Goal: Task Accomplishment & Management: Manage account settings

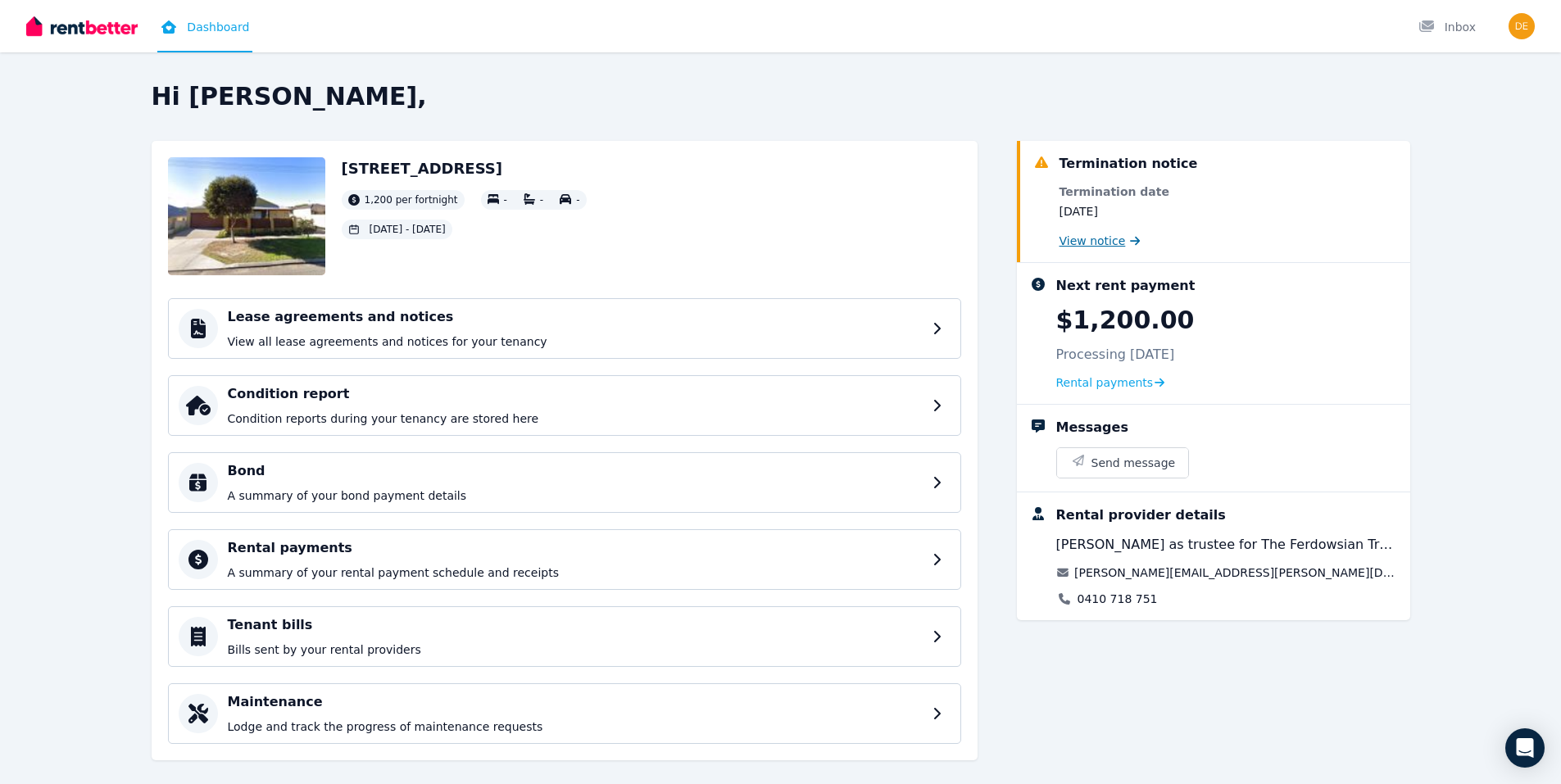
click at [1094, 244] on span "View notice" at bounding box center [1093, 241] width 67 height 17
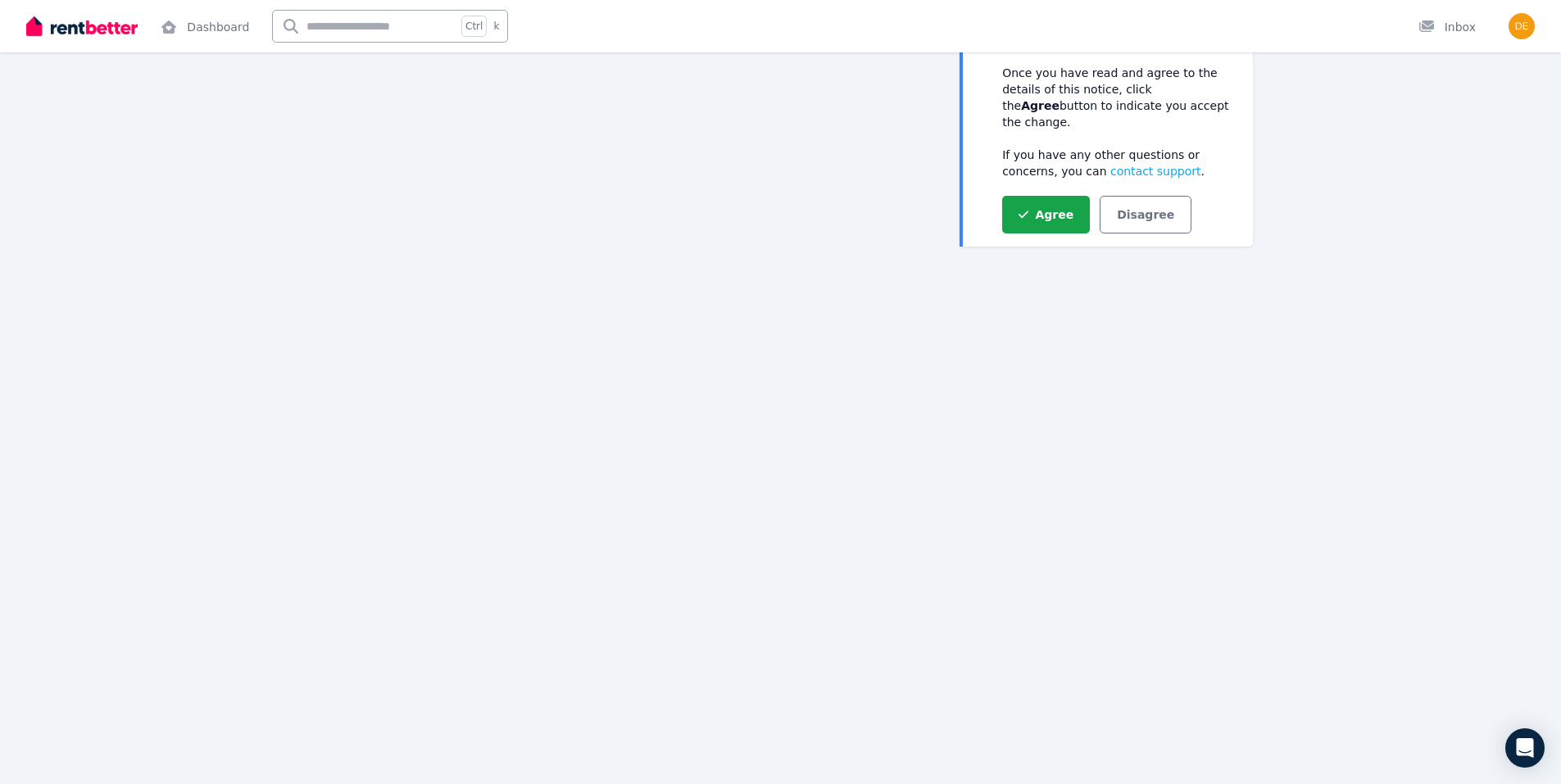
scroll to position [182, 0]
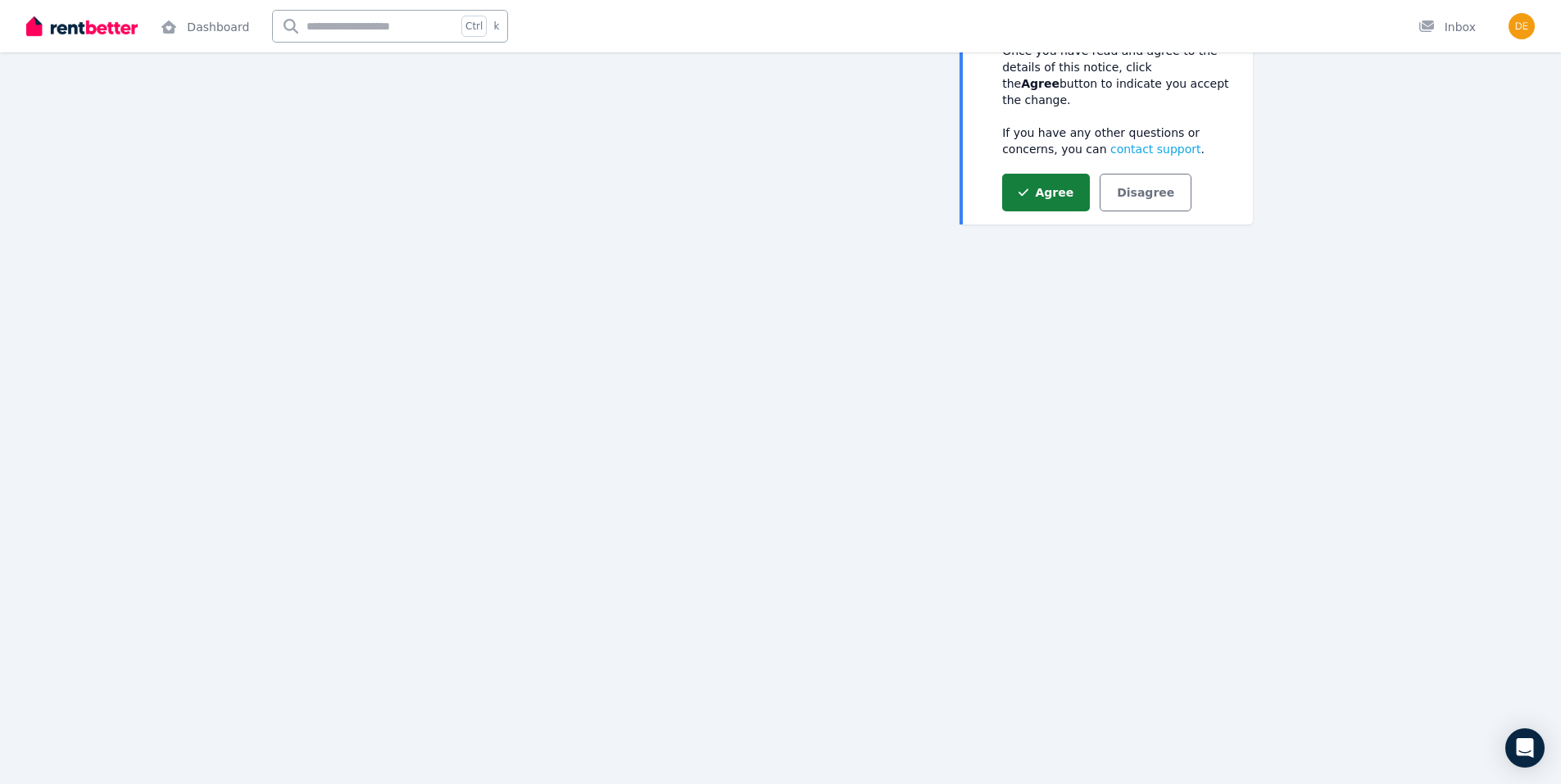
click at [1045, 183] on button "Agree" at bounding box center [1046, 192] width 88 height 38
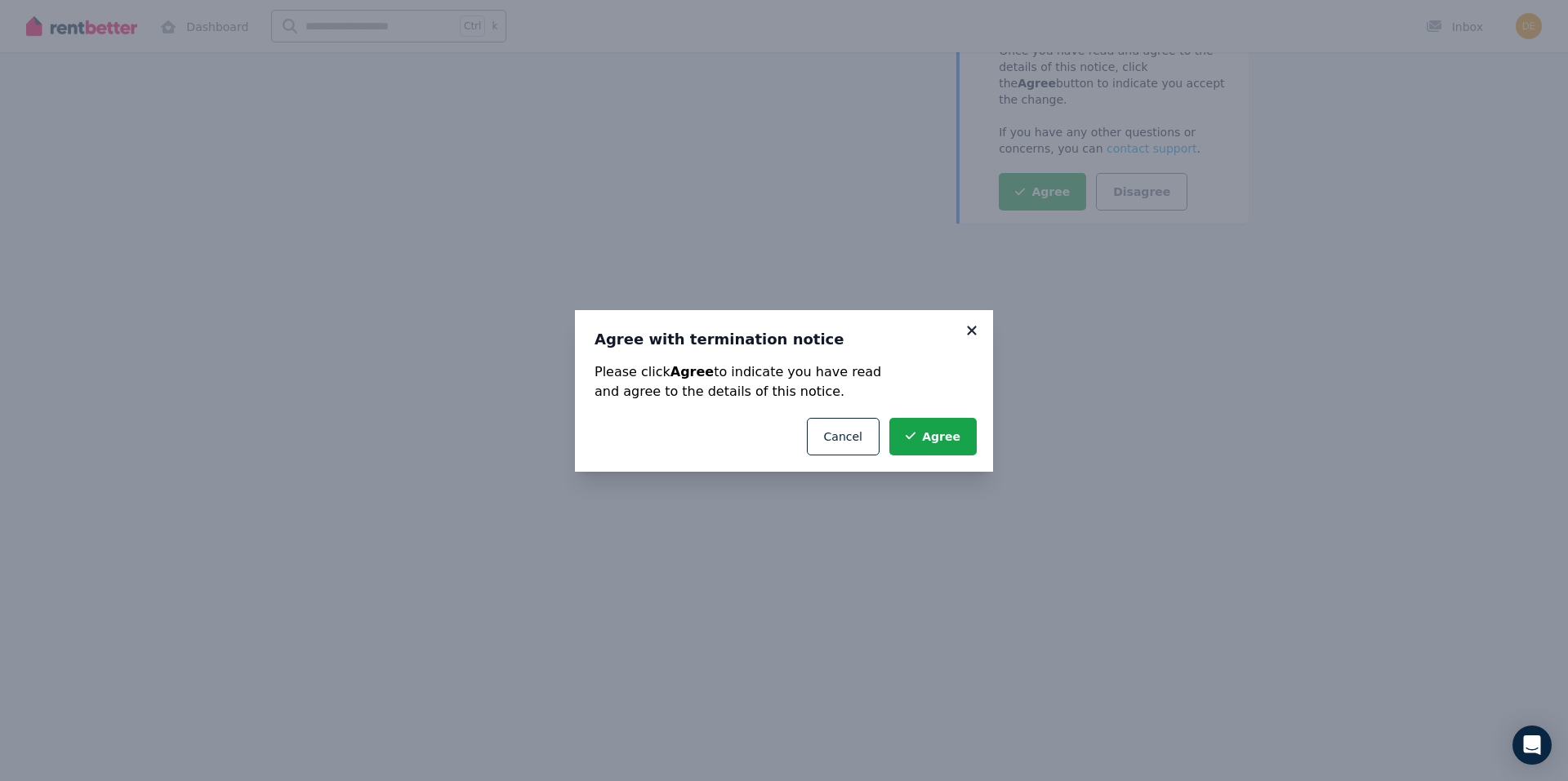
click at [970, 335] on icon at bounding box center [972, 331] width 17 height 15
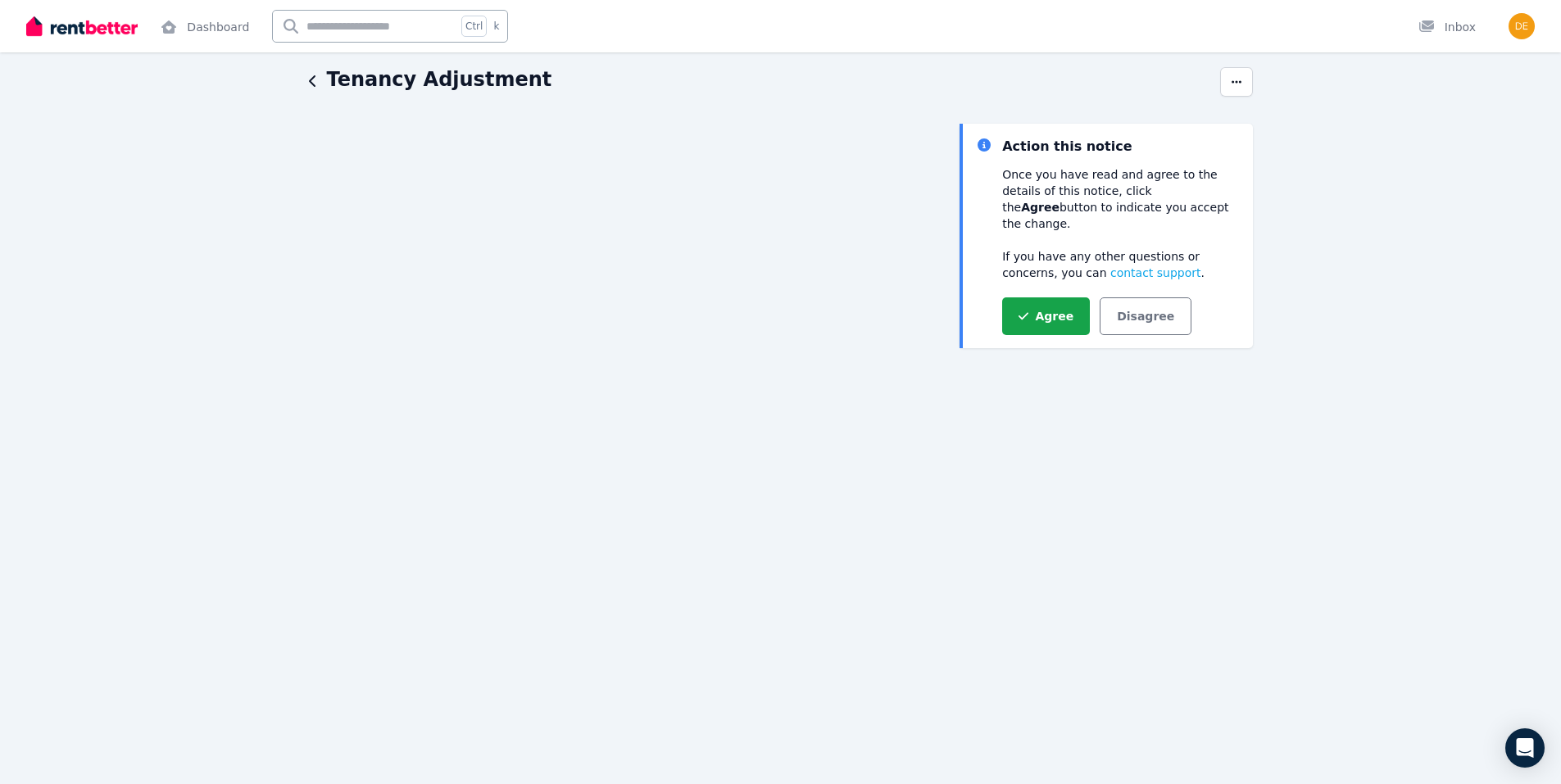
scroll to position [164, 0]
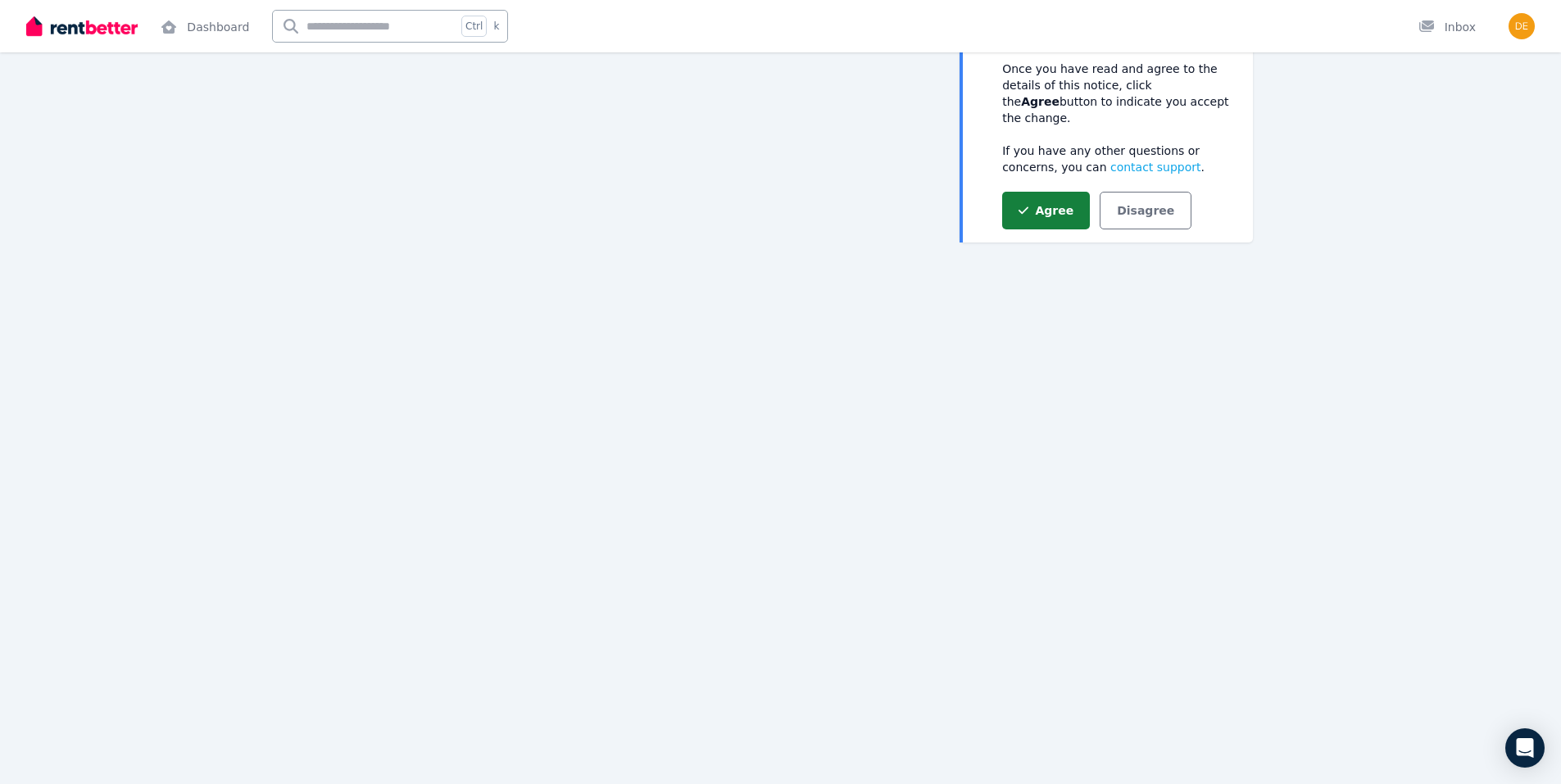
click at [1043, 192] on button "Agree" at bounding box center [1046, 210] width 88 height 38
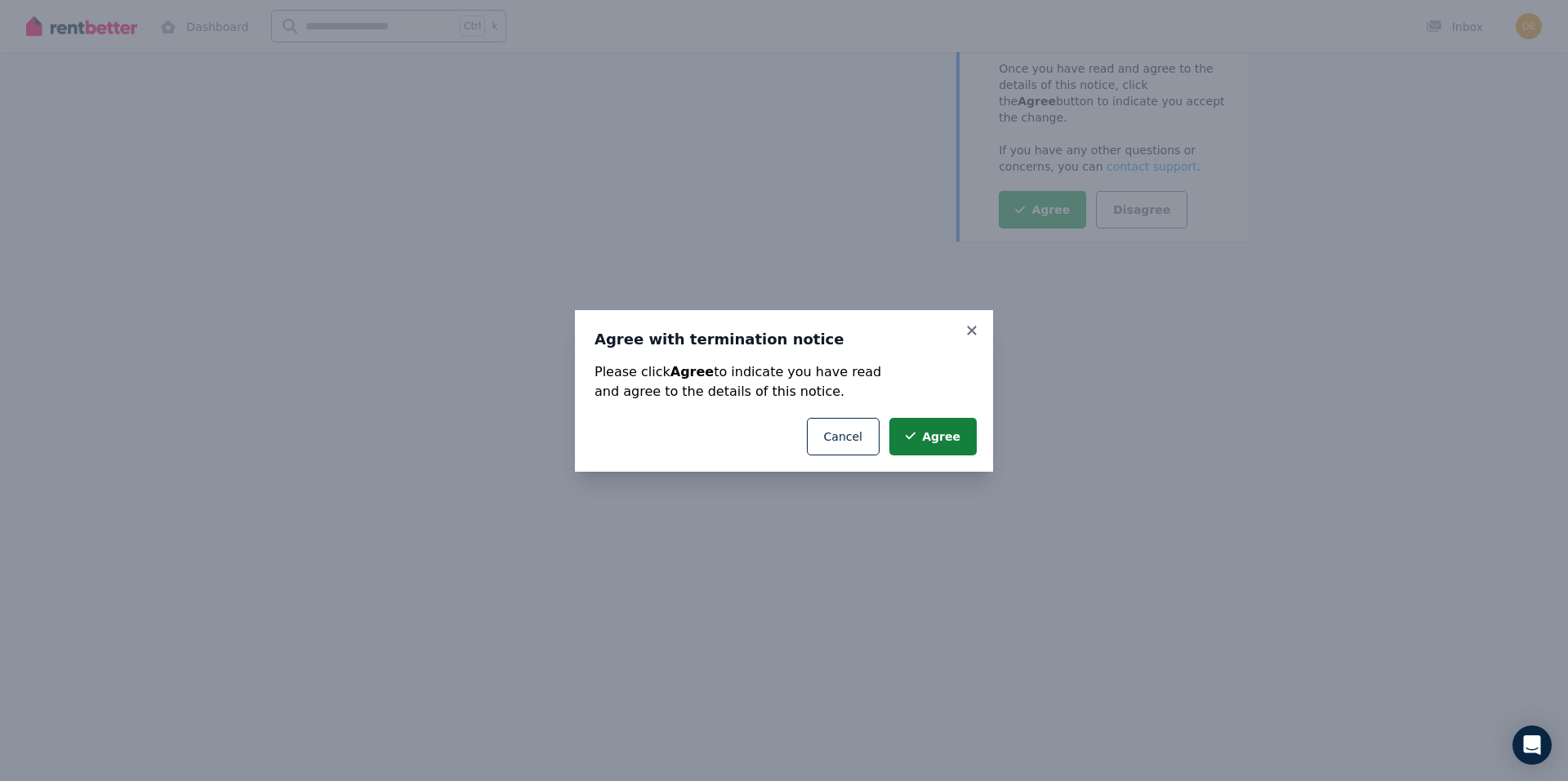
click at [944, 442] on button "Agree" at bounding box center [933, 436] width 87 height 38
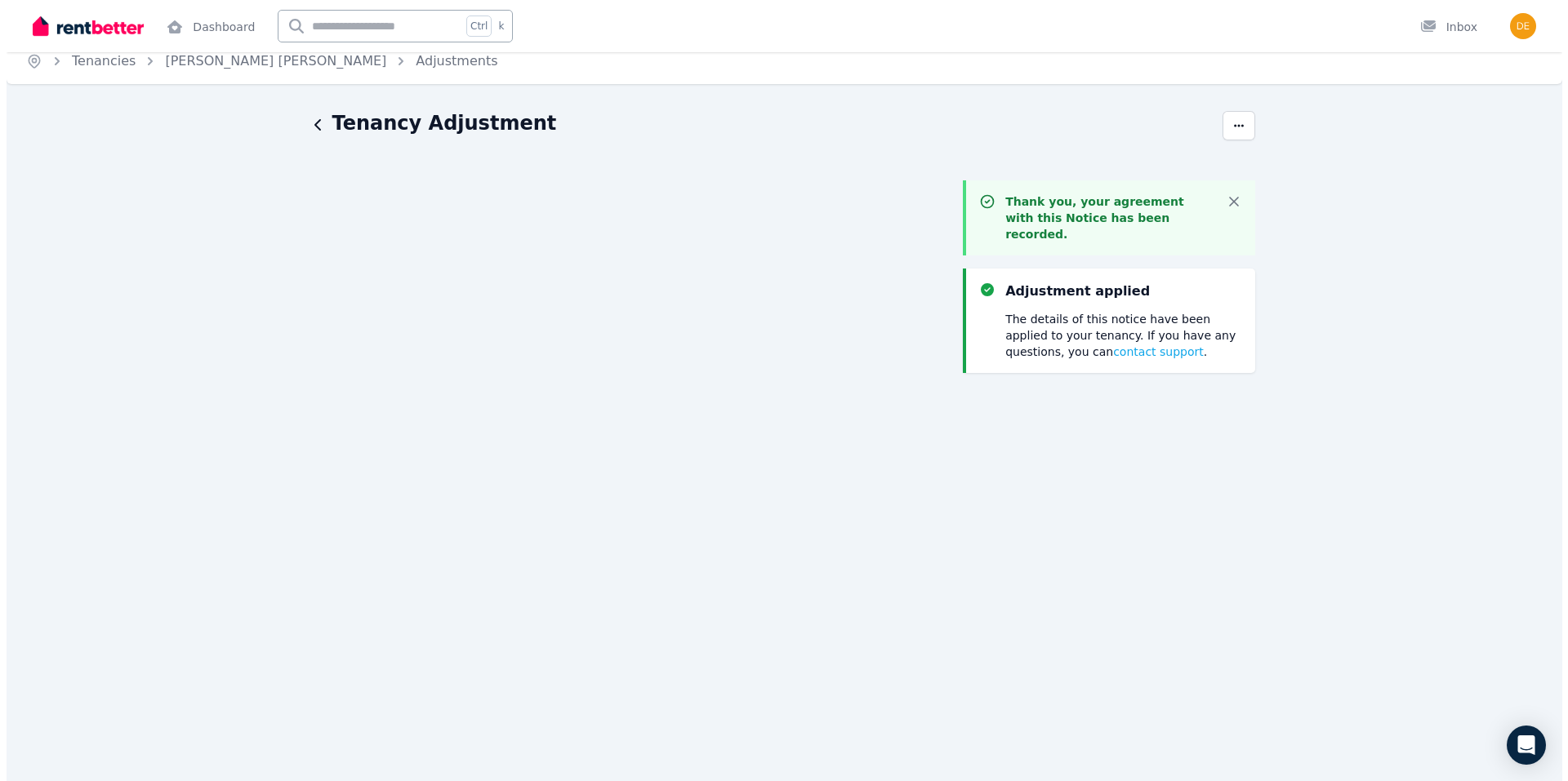
scroll to position [0, 0]
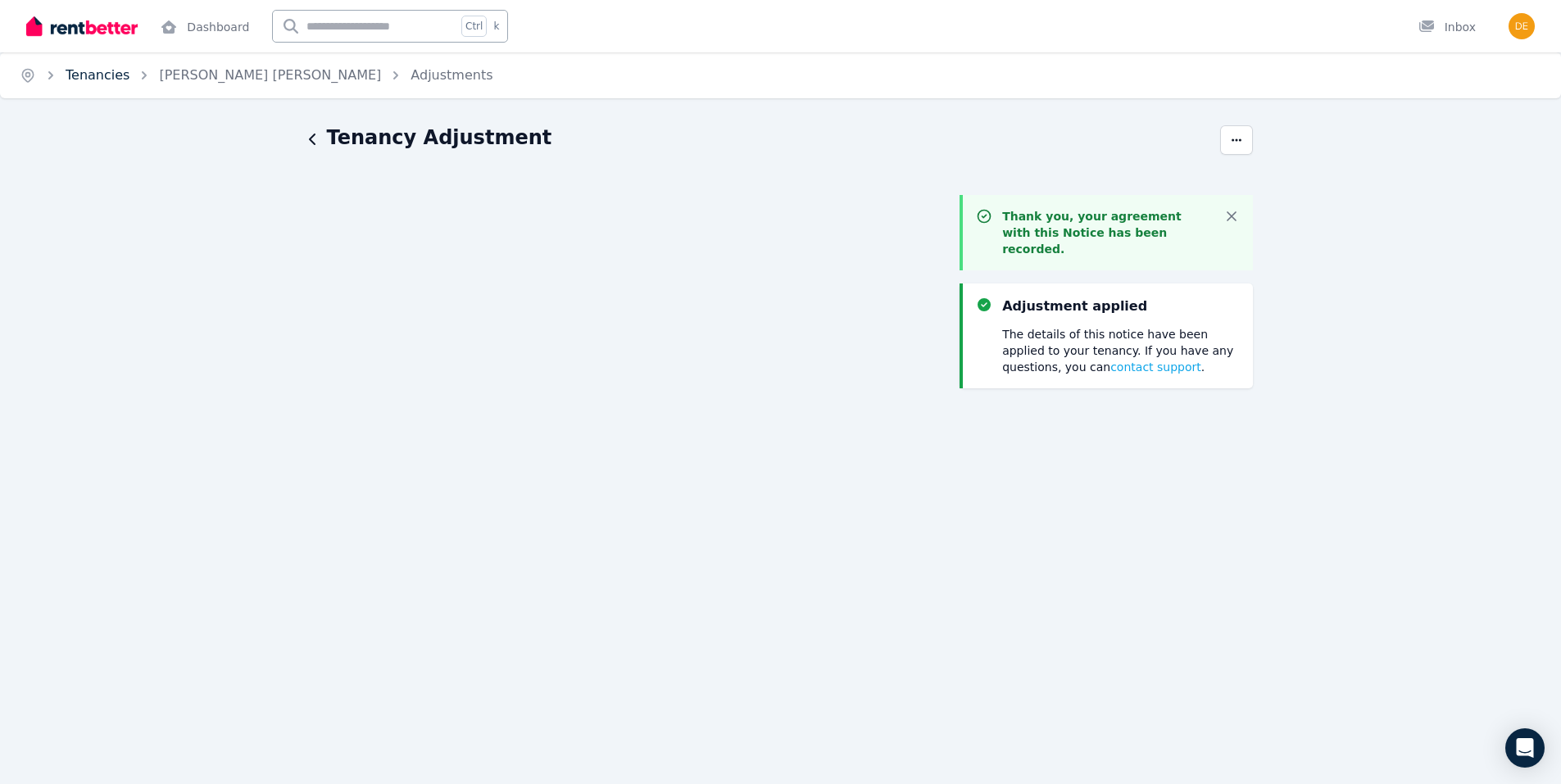
click at [97, 70] on link "Tenancies" at bounding box center [97, 75] width 64 height 16
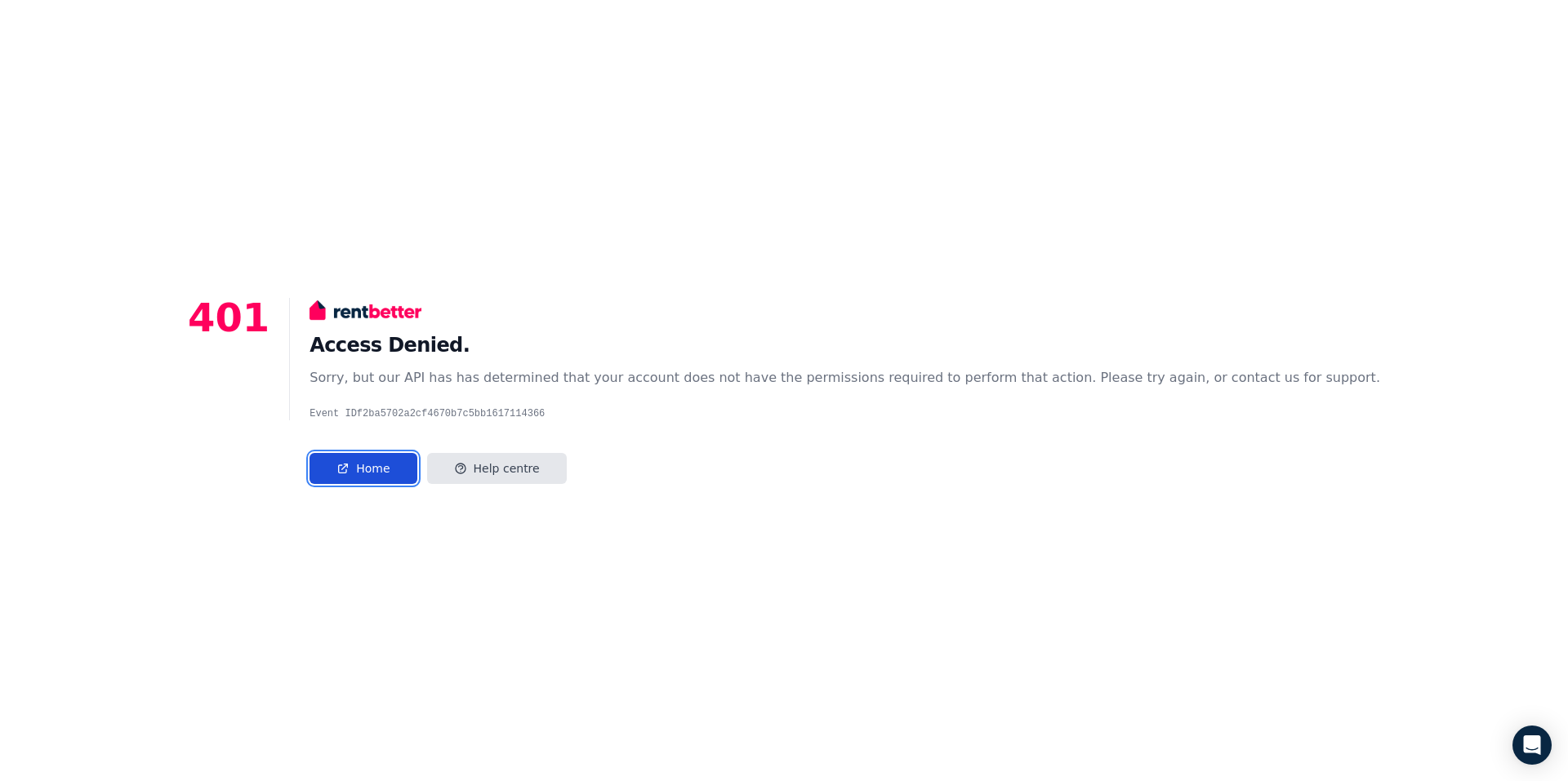
click at [416, 471] on link "Home" at bounding box center [363, 469] width 107 height 31
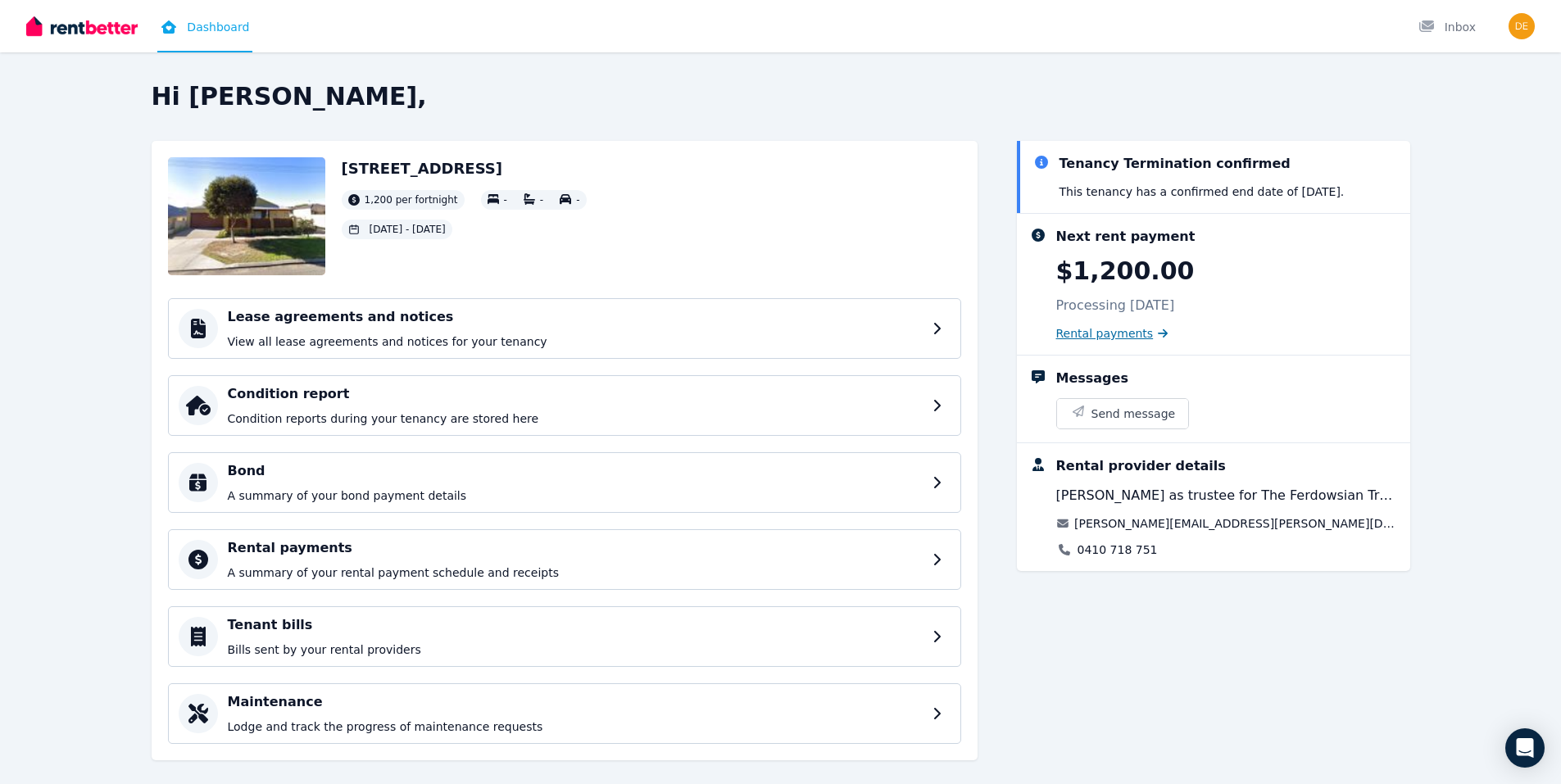
click at [1089, 335] on span "Rental payments" at bounding box center [1105, 333] width 97 height 17
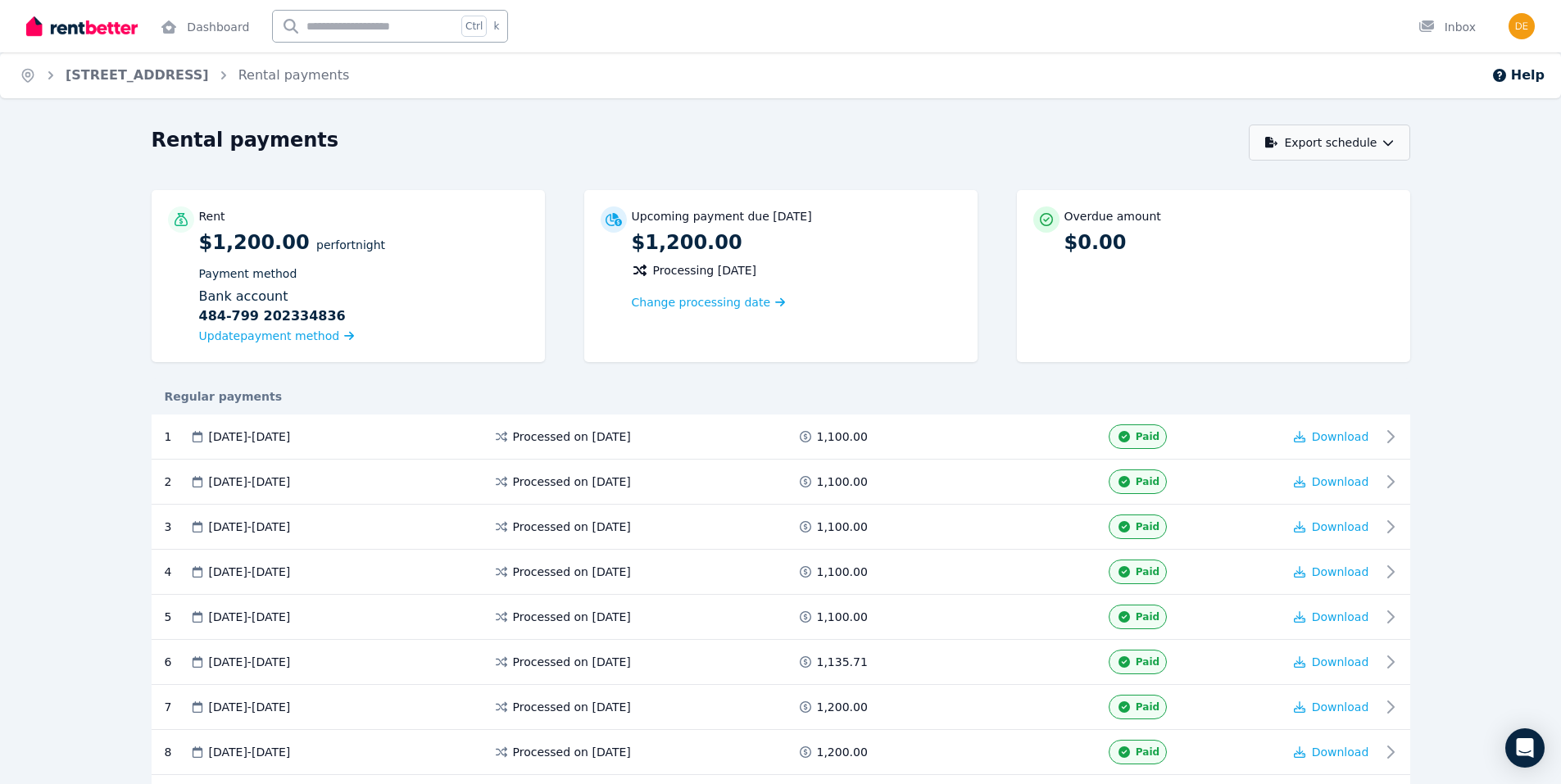
click at [1373, 139] on button "Export schedule" at bounding box center [1330, 142] width 161 height 36
click at [1126, 134] on div "Rental payments" at bounding box center [696, 143] width 1089 height 32
